Goal: Information Seeking & Learning: Check status

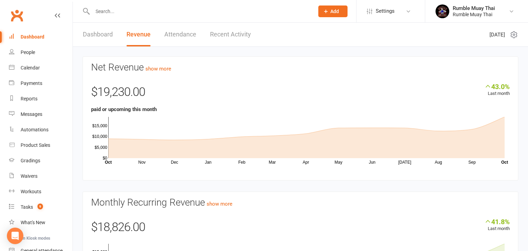
click at [92, 34] on link "Dashboard" at bounding box center [98, 35] width 30 height 24
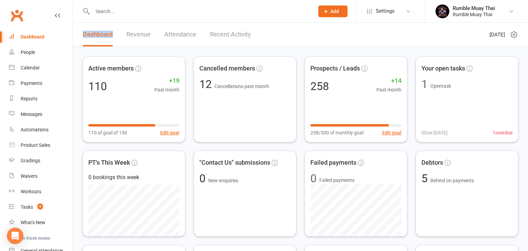
click at [137, 35] on link "Revenue" at bounding box center [139, 35] width 24 height 24
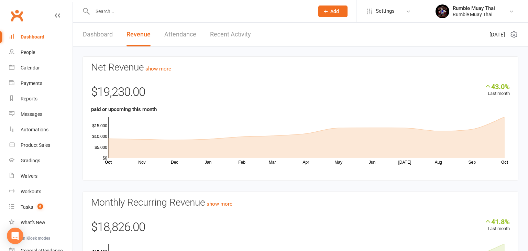
click at [100, 37] on link "Dashboard" at bounding box center [98, 35] width 30 height 24
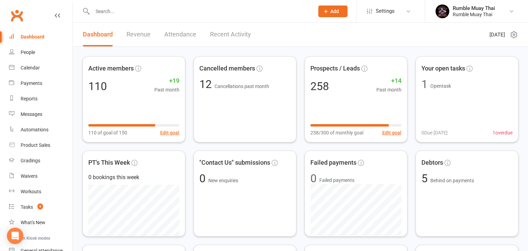
click at [140, 38] on link "Revenue" at bounding box center [139, 35] width 24 height 24
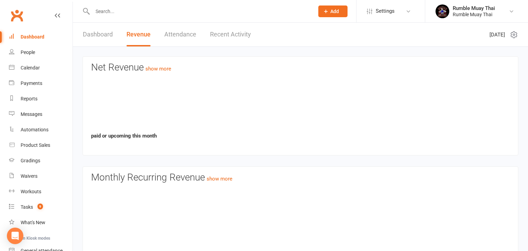
click at [140, 38] on link "Revenue" at bounding box center [139, 35] width 24 height 24
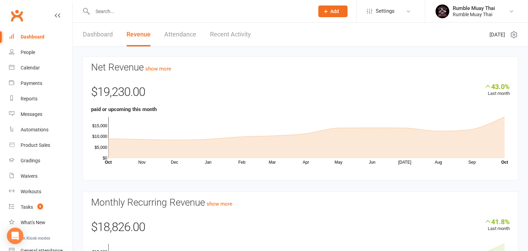
click at [95, 35] on link "Dashboard" at bounding box center [98, 35] width 30 height 24
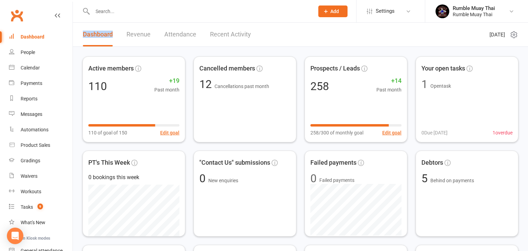
click at [139, 36] on link "Revenue" at bounding box center [139, 35] width 24 height 24
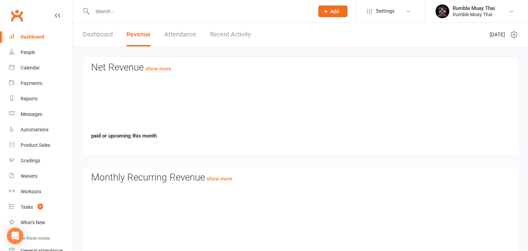
click at [139, 36] on link "Revenue" at bounding box center [139, 35] width 24 height 24
click at [93, 35] on link "Dashboard" at bounding box center [98, 35] width 30 height 24
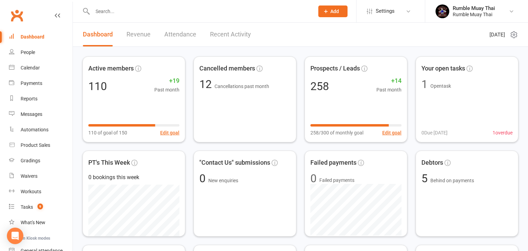
click at [93, 35] on link "Dashboard" at bounding box center [98, 35] width 30 height 24
click at [140, 36] on link "Revenue" at bounding box center [139, 35] width 24 height 24
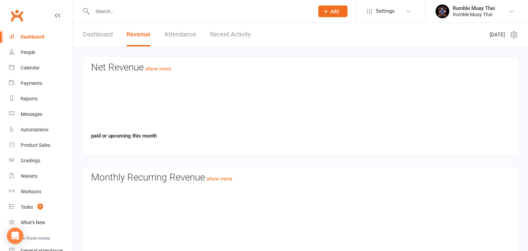
click at [140, 36] on link "Revenue" at bounding box center [139, 35] width 24 height 24
click at [96, 34] on link "Dashboard" at bounding box center [98, 35] width 30 height 24
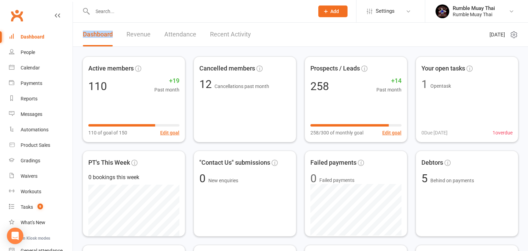
click at [143, 36] on link "Revenue" at bounding box center [139, 35] width 24 height 24
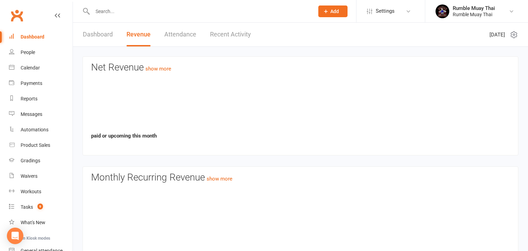
click at [143, 36] on link "Revenue" at bounding box center [139, 35] width 24 height 24
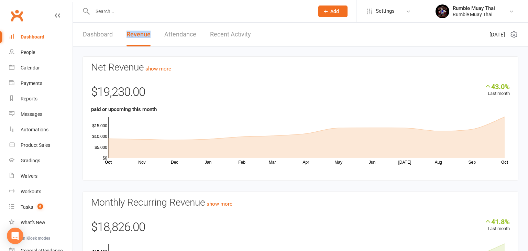
click at [77, 176] on div "Net Revenue show more 43.0% Last month $19,230.00 paid or upcoming this month N…" at bounding box center [300, 187] width 446 height 262
click at [94, 35] on link "Dashboard" at bounding box center [98, 35] width 30 height 24
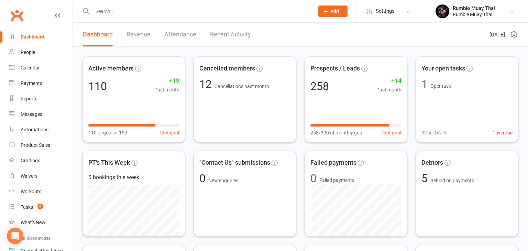
click at [94, 35] on link "Dashboard" at bounding box center [98, 35] width 30 height 24
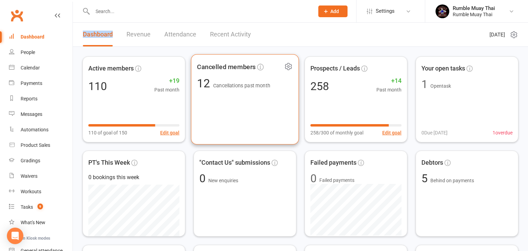
click at [233, 109] on div "Cancelled members 12 Cancellations past month" at bounding box center [245, 99] width 108 height 90
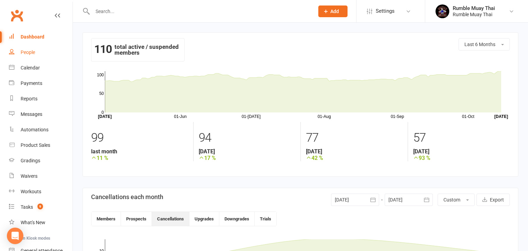
click at [27, 53] on div "People" at bounding box center [28, 53] width 14 height 6
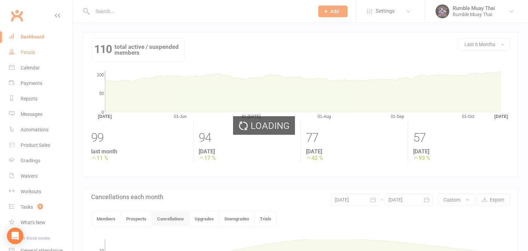
click at [27, 53] on div "Loading" at bounding box center [264, 125] width 528 height 251
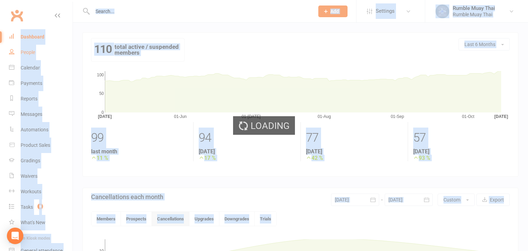
select select "100"
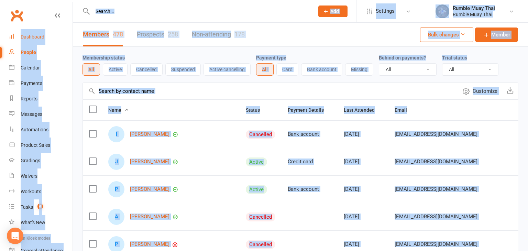
click at [29, 37] on div "Dashboard" at bounding box center [33, 37] width 24 height 6
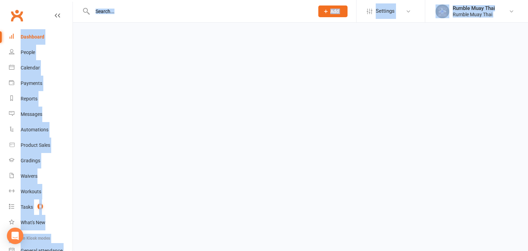
click at [29, 37] on div "Dashboard" at bounding box center [33, 37] width 24 height 6
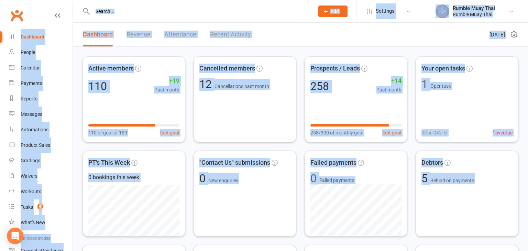
click at [0, 87] on li "Payments" at bounding box center [36, 83] width 73 height 15
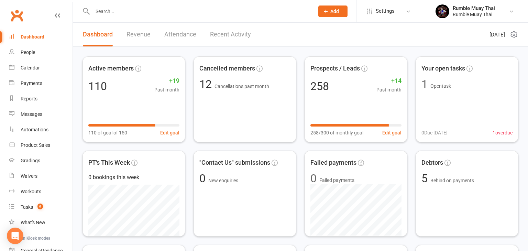
click at [0, 87] on li "Payments" at bounding box center [36, 83] width 73 height 15
click at [32, 82] on div "Payments" at bounding box center [32, 83] width 22 height 6
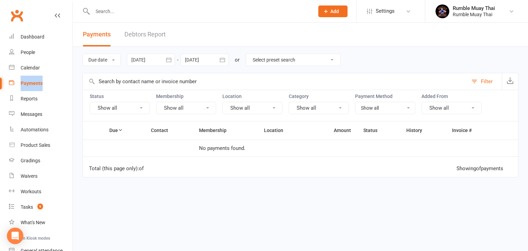
click at [335, 59] on select "Select preset search All failures All skipped payments All pending payments Suc…" at bounding box center [293, 60] width 94 height 12
select select "3"
click at [248, 54] on select "Select preset search All failures All skipped payments All pending payments Suc…" at bounding box center [293, 60] width 94 height 12
type input "01 Oct 2025"
type input "15 Oct 2025"
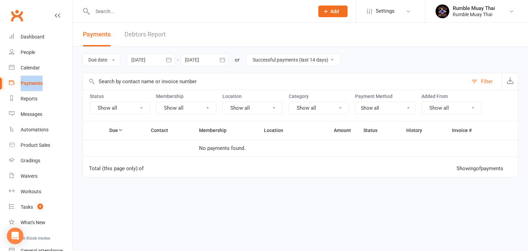
click at [0, 0] on div "Loading" at bounding box center [0, 0] width 0 height 0
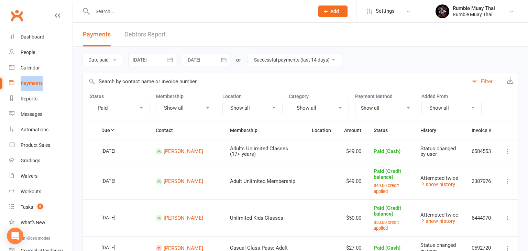
click at [31, 38] on div "Dashboard" at bounding box center [33, 37] width 24 height 6
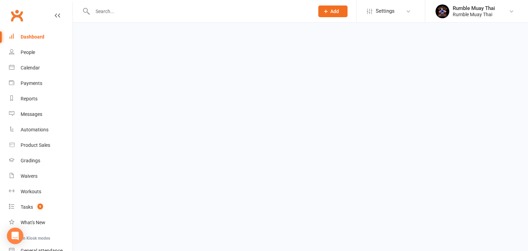
click at [31, 38] on div "Dashboard" at bounding box center [33, 37] width 24 height 6
click at [25, 54] on div "People" at bounding box center [28, 53] width 14 height 6
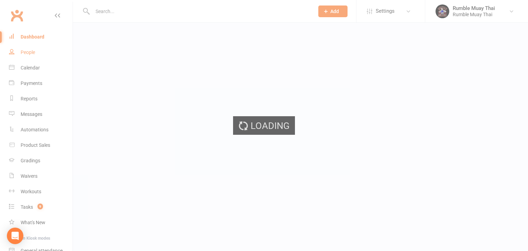
click at [25, 54] on div "Loading" at bounding box center [264, 125] width 528 height 251
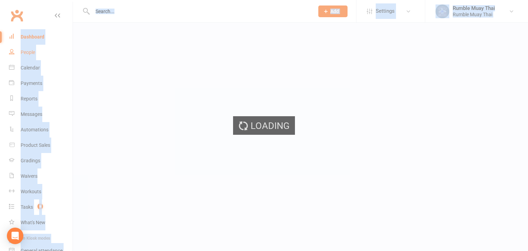
select select "100"
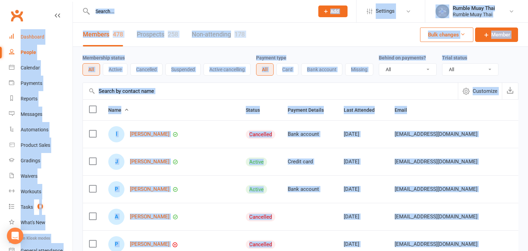
click at [33, 37] on div "Dashboard" at bounding box center [33, 37] width 24 height 6
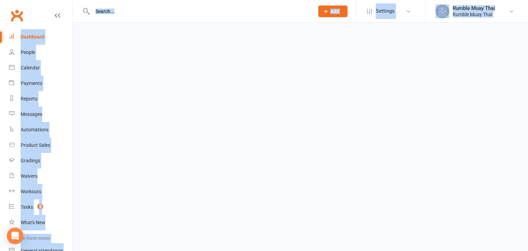
click at [33, 37] on div "Dashboard" at bounding box center [33, 37] width 24 height 6
